Goal: Task Accomplishment & Management: Use online tool/utility

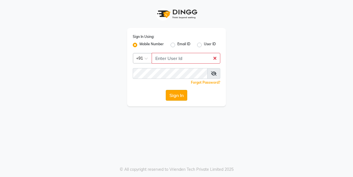
click at [179, 98] on button "Sign In" at bounding box center [176, 95] width 21 height 11
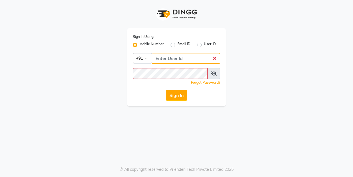
click at [174, 62] on input "Username" at bounding box center [186, 58] width 69 height 11
type input "9900119403"
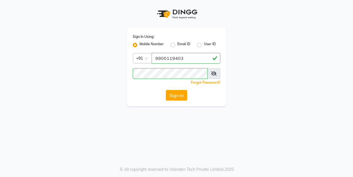
click at [172, 95] on button "Sign In" at bounding box center [176, 95] width 21 height 11
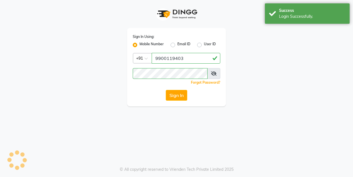
select select "8741"
select select "service"
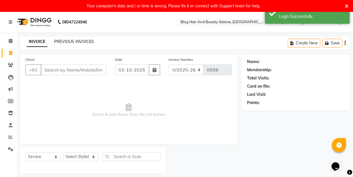
click at [82, 41] on link "PREVIOUS INVOICES" at bounding box center [74, 41] width 40 height 5
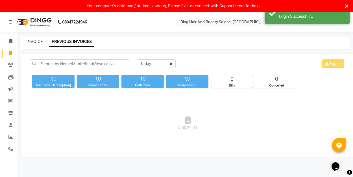
click at [40, 40] on link "INVOICE" at bounding box center [35, 41] width 16 height 5
select select "8741"
select select "service"
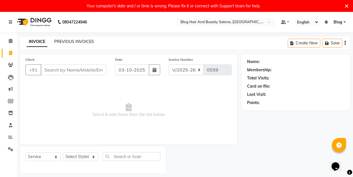
click at [82, 41] on link "PREVIOUS INVOICES" at bounding box center [74, 41] width 40 height 5
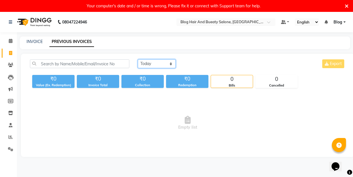
select select "yesterday"
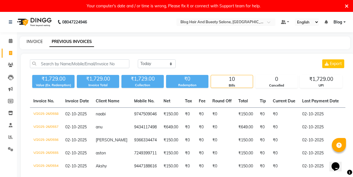
click at [40, 41] on link "INVOICE" at bounding box center [35, 41] width 16 height 5
select select "service"
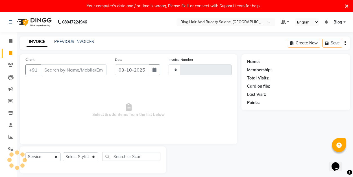
type input "0559"
select select "8741"
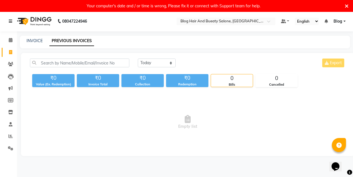
click at [11, 22] on icon at bounding box center [10, 21] width 3 height 4
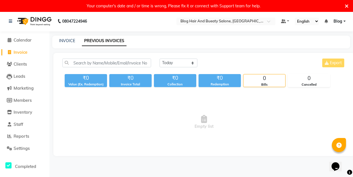
drag, startPoint x: 11, startPoint y: 22, endPoint x: 1, endPoint y: 19, distance: 10.9
click at [1, 19] on nav "08047224946 Select Location × Blog Hair And Bueaty Salone, Narayanapura Default…" at bounding box center [176, 21] width 353 height 20
click at [8, 19] on div "08047224946" at bounding box center [48, 21] width 87 height 16
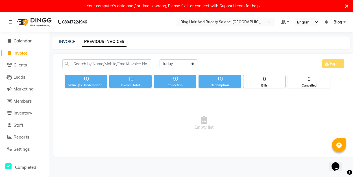
select select "8741"
select select "service"
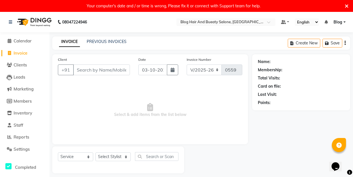
click at [88, 65] on input "Client" at bounding box center [101, 69] width 57 height 11
click at [346, 5] on icon at bounding box center [347, 6] width 4 height 5
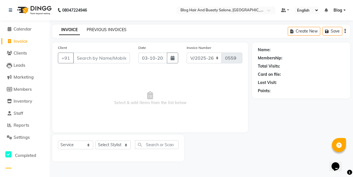
click at [102, 29] on link "PREVIOUS INVOICES" at bounding box center [107, 29] width 40 height 5
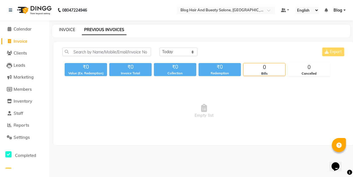
click at [72, 30] on link "INVOICE" at bounding box center [67, 29] width 16 height 5
select select "service"
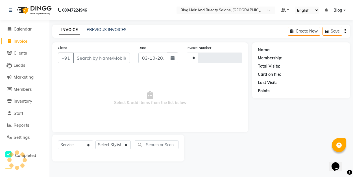
type input "0559"
select select "8741"
